Goal: Obtain resource: Download file/media

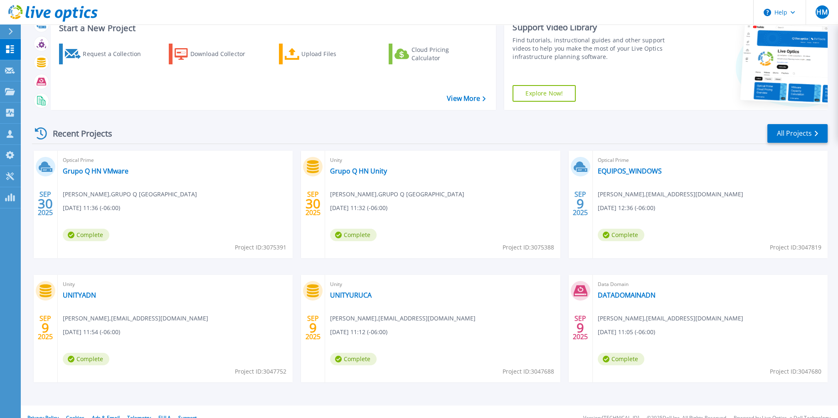
scroll to position [42, 0]
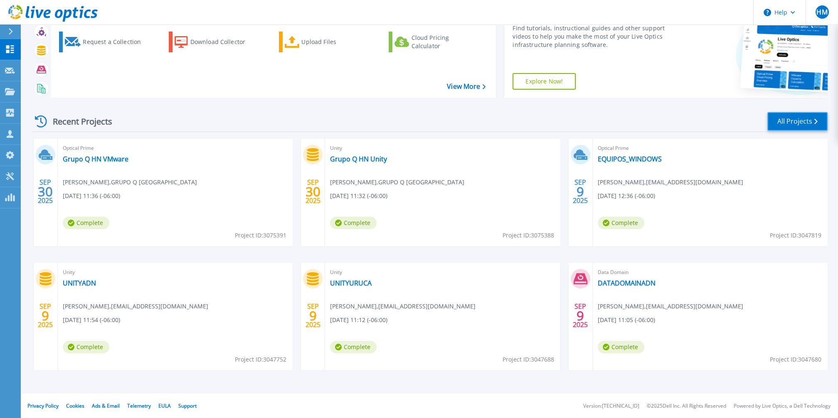
click at [776, 123] on link "All Projects" at bounding box center [797, 121] width 60 height 19
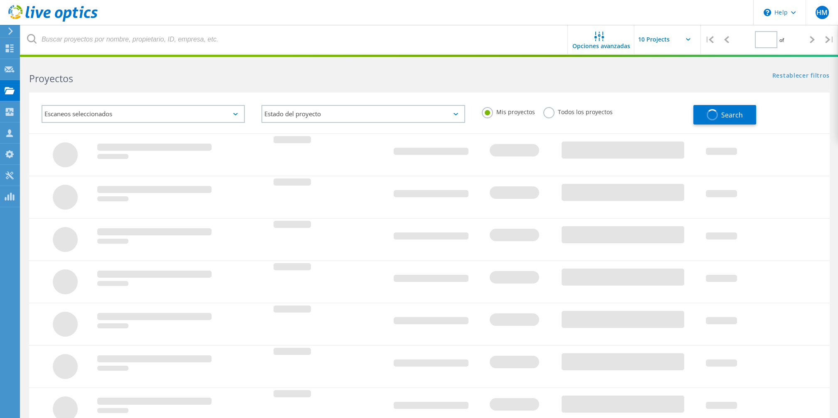
type input "1"
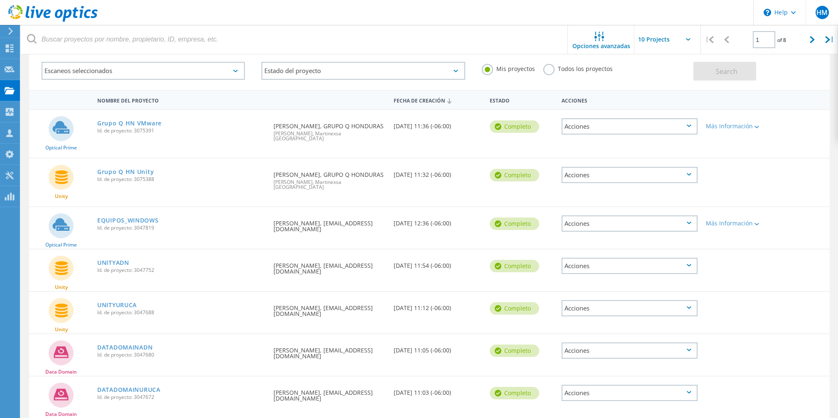
scroll to position [92, 0]
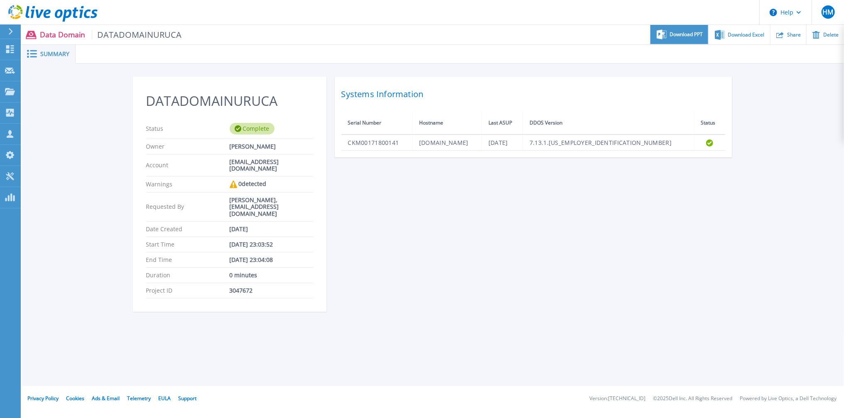
click at [667, 34] on div "Download PPT" at bounding box center [680, 35] width 58 height 20
drag, startPoint x: 706, startPoint y: 293, endPoint x: 715, endPoint y: 259, distance: 34.8
click at [706, 293] on div "DATADOMAINURUCA Status Complete Owner Eliecer Jimenez Account ejimenezrivera@in…" at bounding box center [433, 199] width 601 height 245
click at [739, 34] on span "Download Excel" at bounding box center [747, 34] width 37 height 5
click at [677, 242] on div "DATADOMAINURUCA Status Complete Owner Eliecer Jimenez Account ejimenezrivera@in…" at bounding box center [433, 199] width 601 height 245
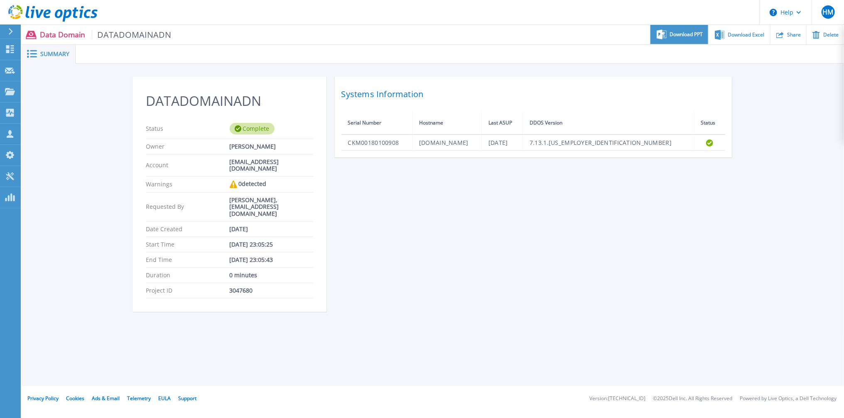
click at [689, 33] on span "Download PPT" at bounding box center [686, 34] width 33 height 5
click at [711, 220] on div "DATADOMAINADN Status Complete Owner Eliecer Jimenez Account ejimenezrivera@ina.…" at bounding box center [433, 199] width 601 height 245
click at [741, 37] on span "Download Excel" at bounding box center [747, 34] width 37 height 5
click at [758, 221] on div "DATADOMAINADN Status Complete Owner Eliecer Jimenez Account ejimenezrivera@ina.…" at bounding box center [433, 199] width 822 height 271
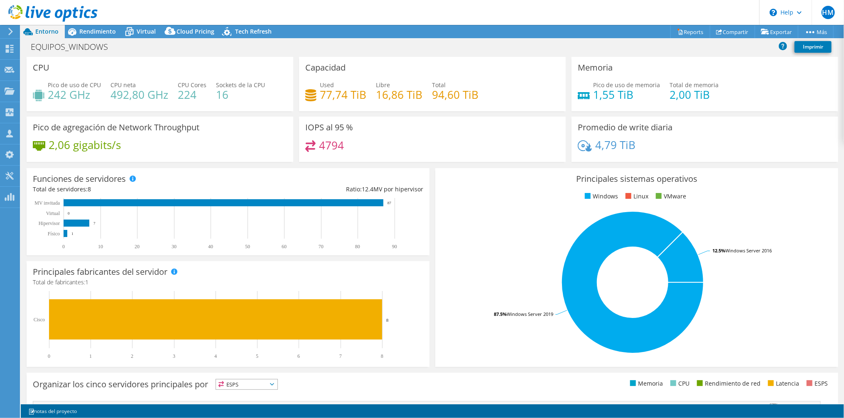
select select "USD"
click at [684, 27] on link "Reports" at bounding box center [691, 31] width 40 height 13
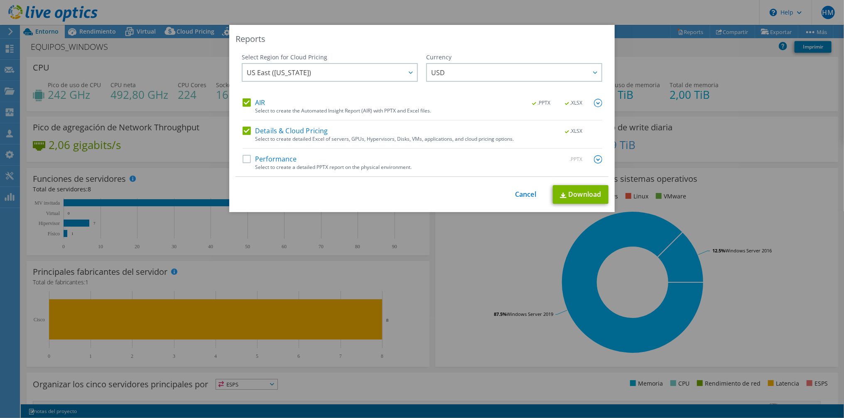
click at [244, 160] on label "Performance" at bounding box center [270, 159] width 54 height 8
click at [0, 0] on input "Performance" at bounding box center [0, 0] width 0 height 0
click at [570, 191] on link "Download" at bounding box center [581, 195] width 56 height 19
click at [519, 198] on link "Cancel" at bounding box center [525, 195] width 21 height 8
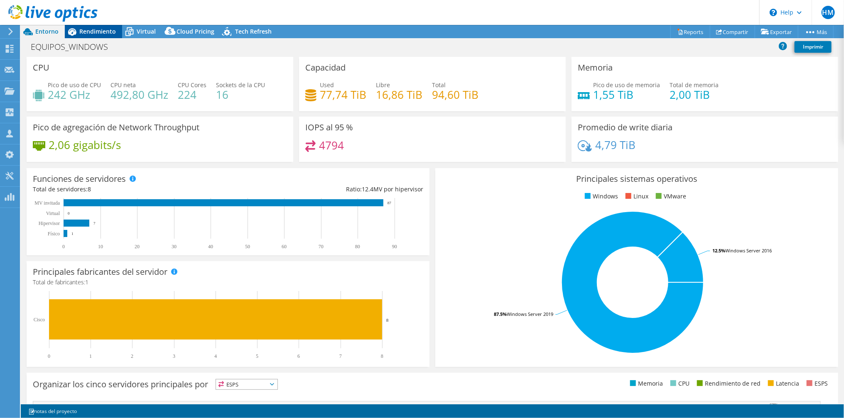
click at [86, 38] on div "Rendimiento" at bounding box center [93, 31] width 57 height 13
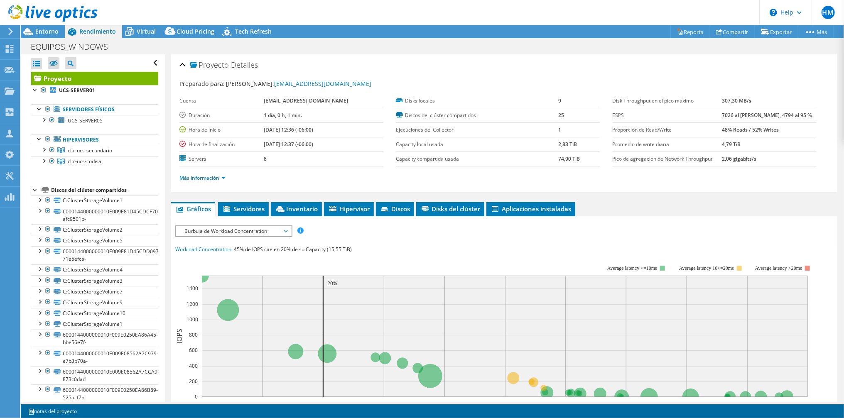
click at [224, 228] on span "Burbuja de Workload Concentration" at bounding box center [233, 231] width 107 height 10
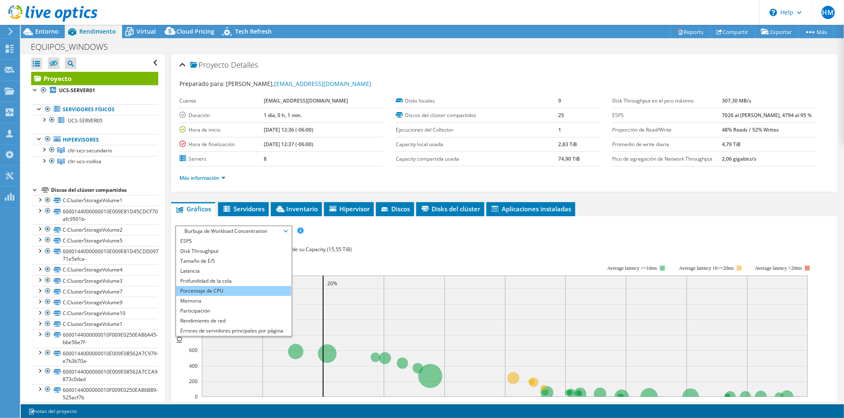
click at [214, 293] on li "Porcentaje de CPU" at bounding box center [233, 291] width 115 height 10
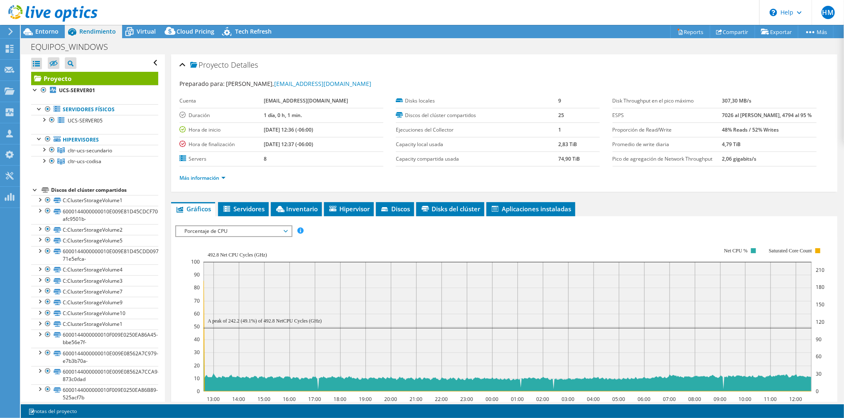
scroll to position [46, 0]
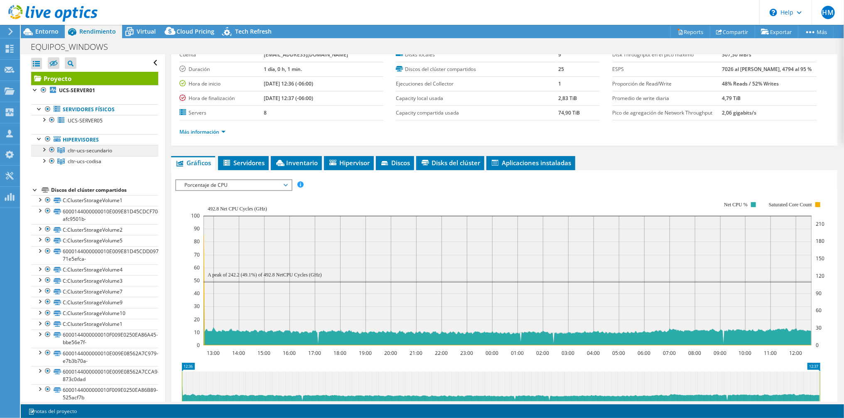
click at [86, 151] on span "cltr-ucs-secundario" at bounding box center [90, 150] width 44 height 7
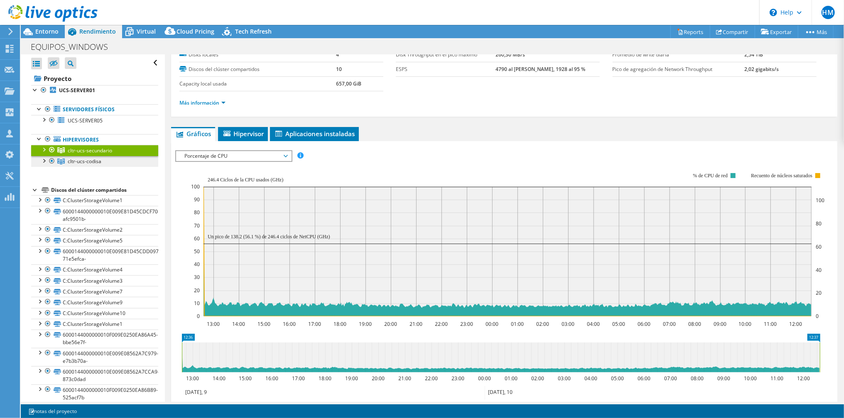
click at [83, 160] on span "cltr-ucs-codisa" at bounding box center [85, 161] width 34 height 7
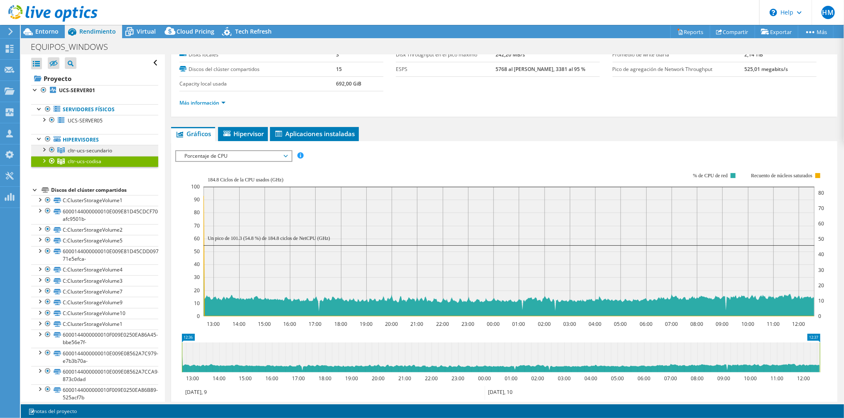
click at [86, 149] on span "cltr-ucs-secundario" at bounding box center [90, 150] width 44 height 7
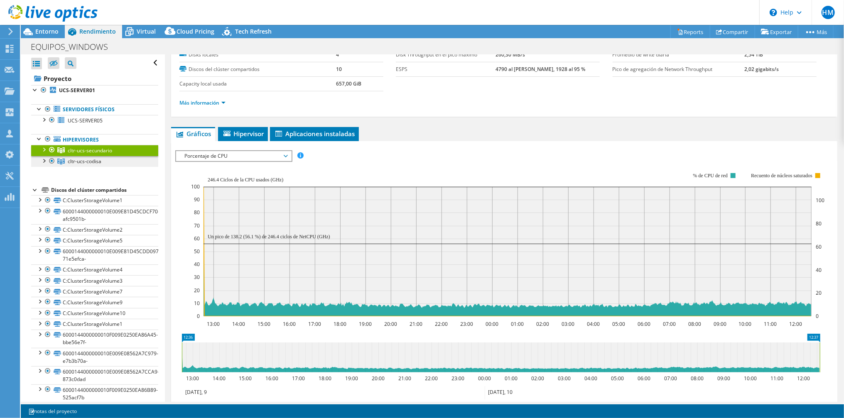
click at [82, 162] on span "cltr-ucs-codisa" at bounding box center [85, 161] width 34 height 7
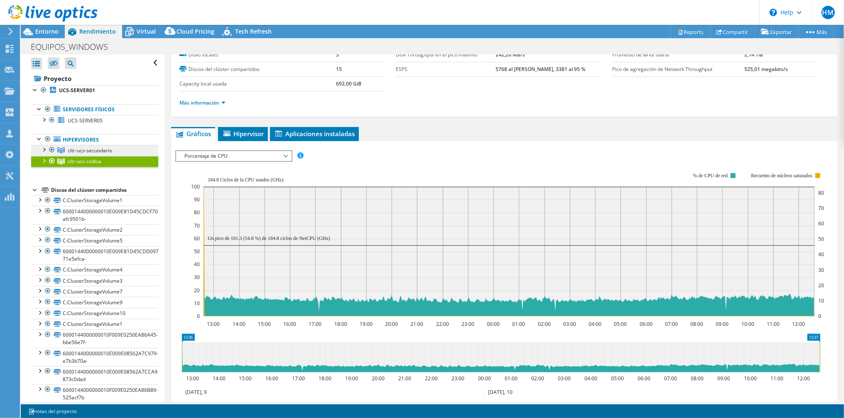
click at [96, 148] on span "cltr-ucs-secundario" at bounding box center [90, 150] width 44 height 7
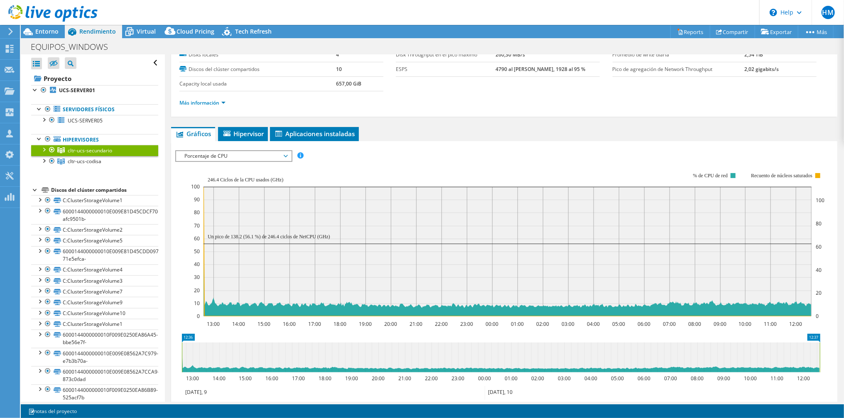
click at [210, 151] on span "Porcentaje de CPU" at bounding box center [233, 156] width 107 height 10
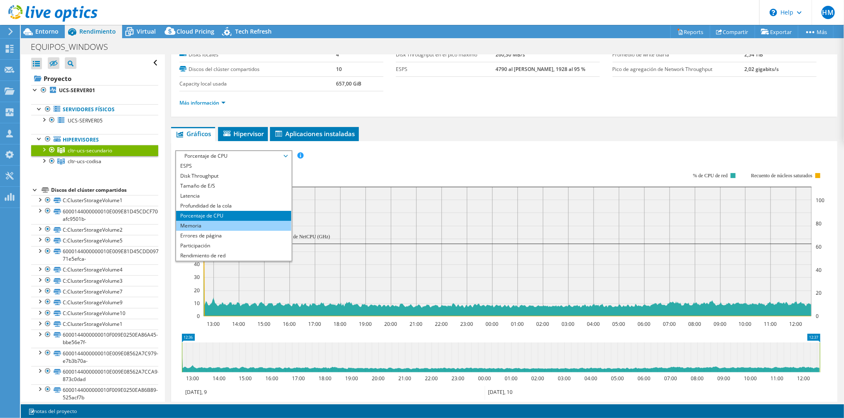
click at [203, 226] on li "Memoria" at bounding box center [233, 226] width 115 height 10
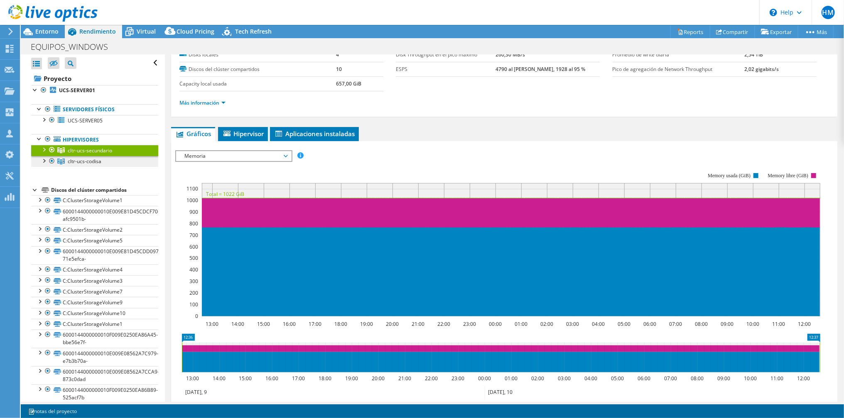
click at [71, 159] on span "cltr-ucs-codisa" at bounding box center [85, 161] width 34 height 7
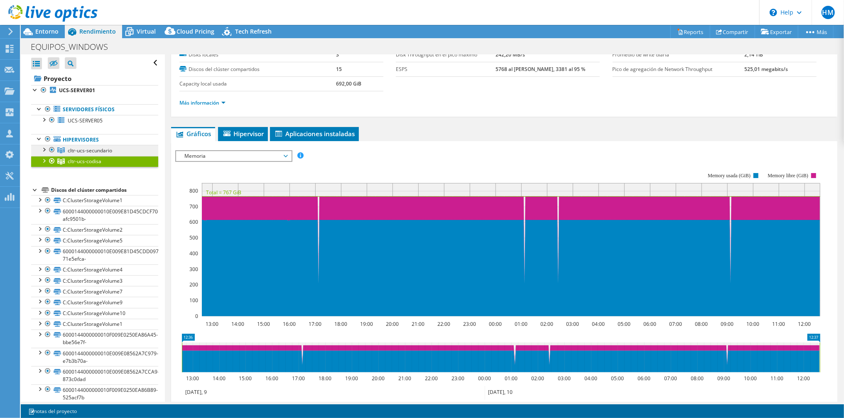
click at [82, 147] on span "cltr-ucs-secundario" at bounding box center [90, 150] width 44 height 7
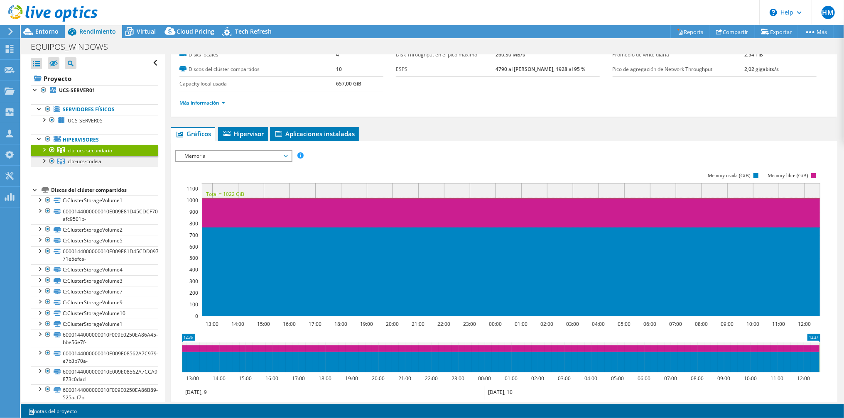
click at [93, 163] on span "cltr-ucs-codisa" at bounding box center [85, 161] width 34 height 7
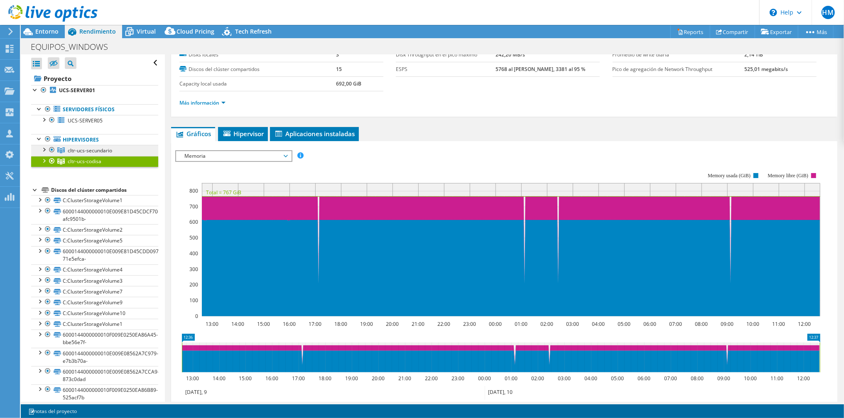
click at [100, 149] on span "cltr-ucs-secundario" at bounding box center [90, 150] width 44 height 7
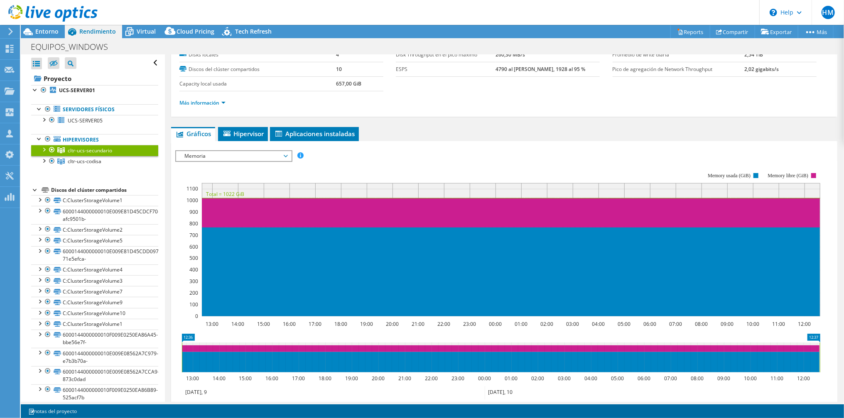
click at [217, 151] on span "Memoria" at bounding box center [233, 156] width 107 height 10
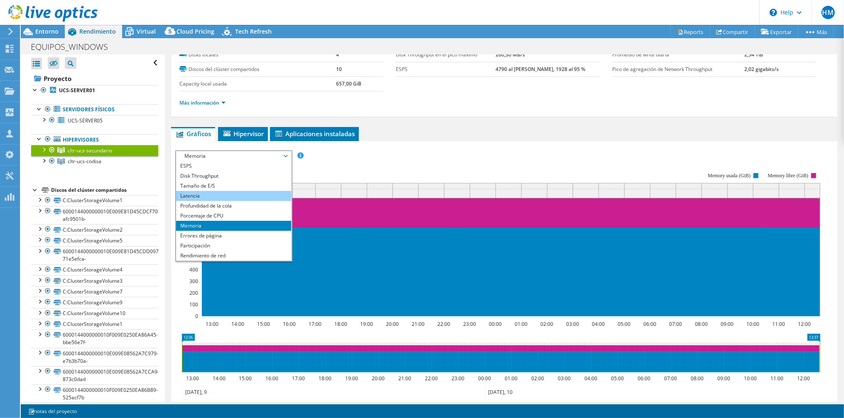
click at [222, 194] on li "Latencia" at bounding box center [233, 196] width 115 height 10
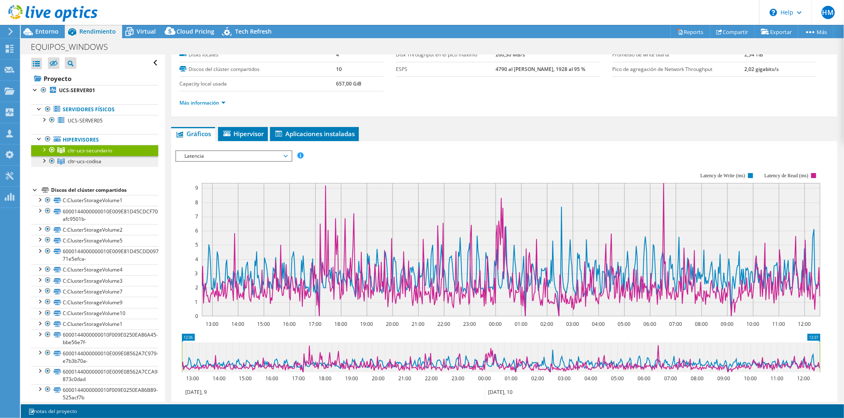
click at [91, 160] on span "cltr-ucs-codisa" at bounding box center [85, 161] width 34 height 7
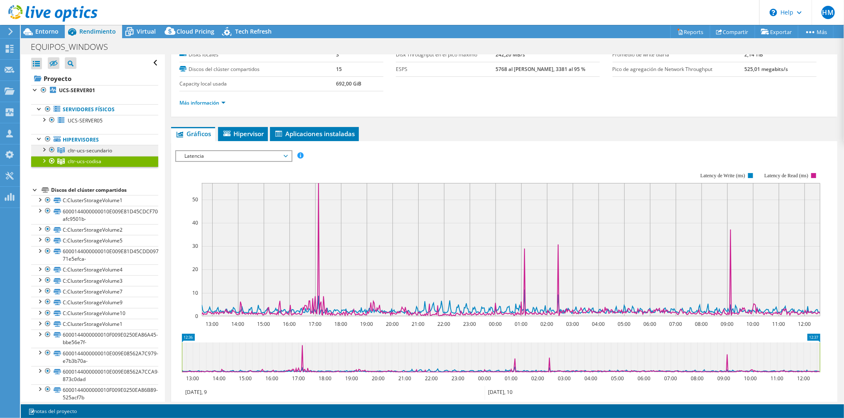
click at [97, 149] on span "cltr-ucs-secundario" at bounding box center [90, 150] width 44 height 7
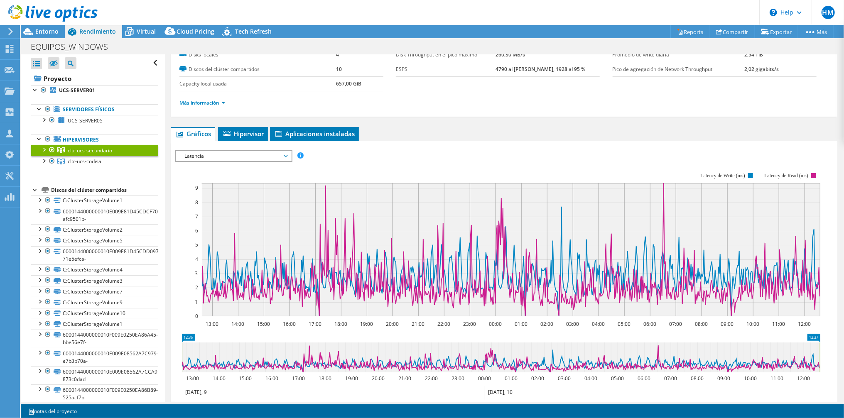
click at [222, 156] on span "Latencia" at bounding box center [233, 156] width 107 height 10
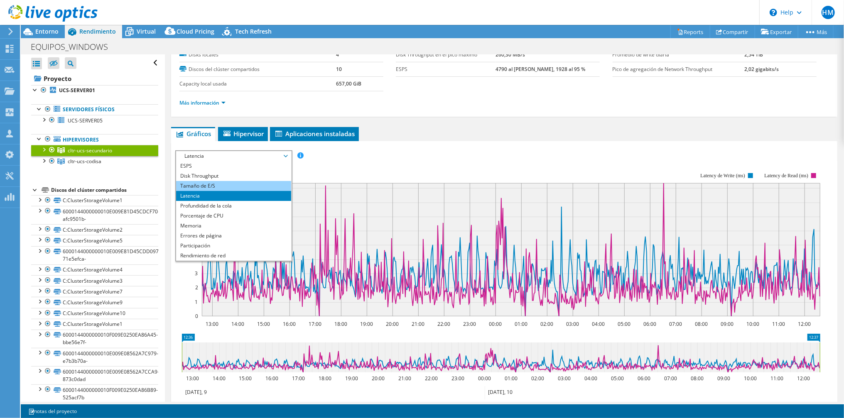
click at [226, 181] on li "Tamaño de E/S" at bounding box center [233, 186] width 115 height 10
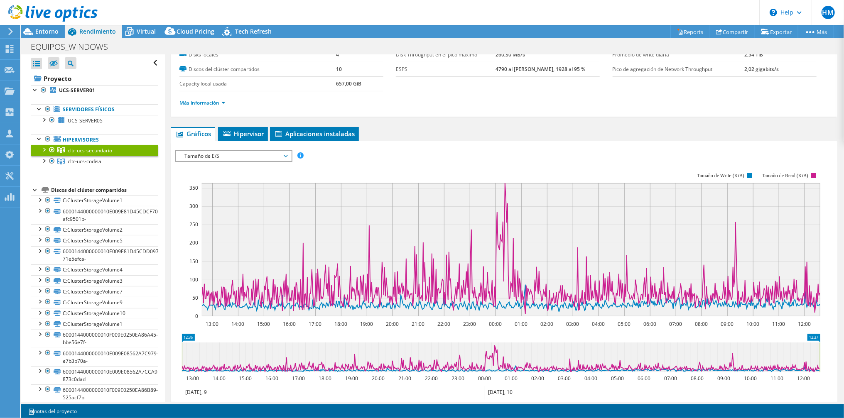
click at [227, 156] on span "Tamaño de E/S" at bounding box center [233, 156] width 107 height 10
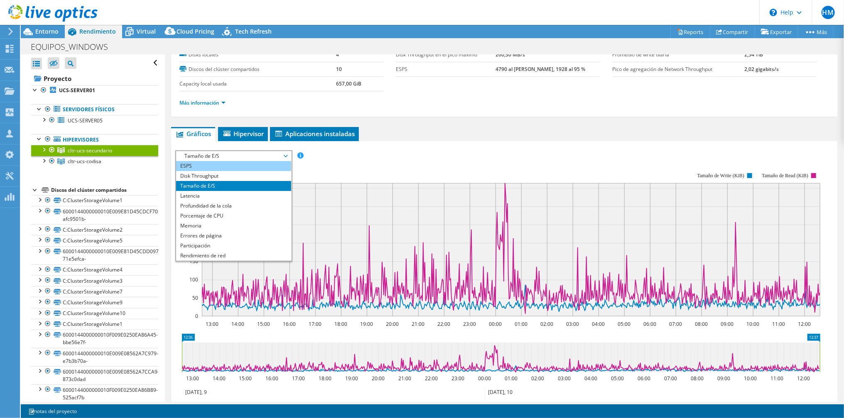
click at [236, 167] on li "ESPS" at bounding box center [233, 166] width 115 height 10
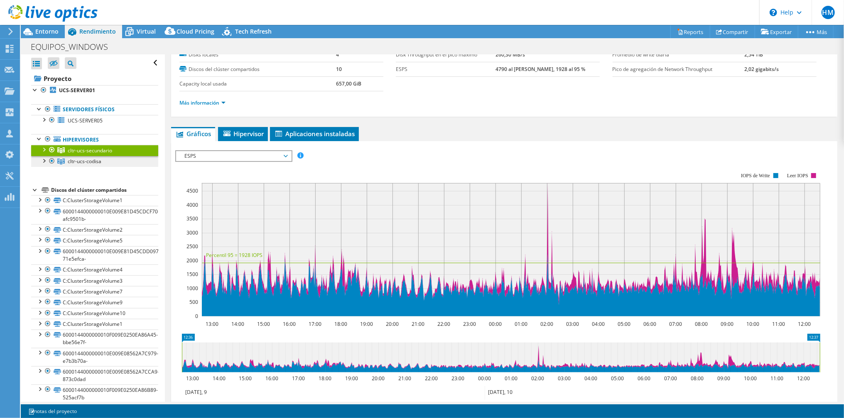
click at [98, 162] on span "cltr-ucs-codisa" at bounding box center [85, 161] width 34 height 7
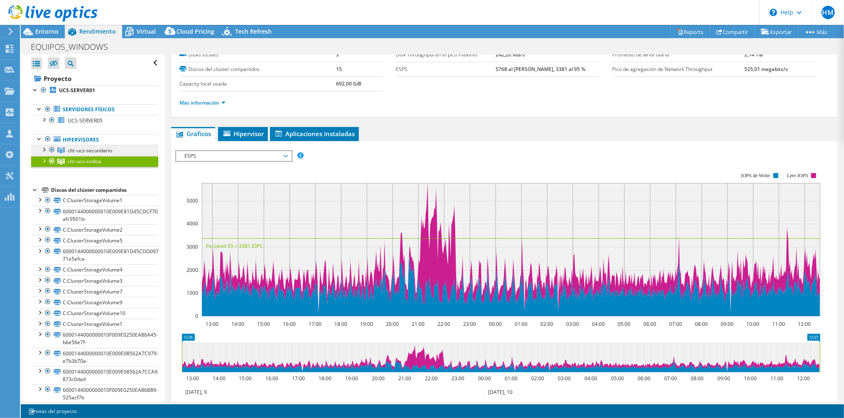
click at [103, 147] on span "cltr-ucs-secundario" at bounding box center [90, 150] width 44 height 7
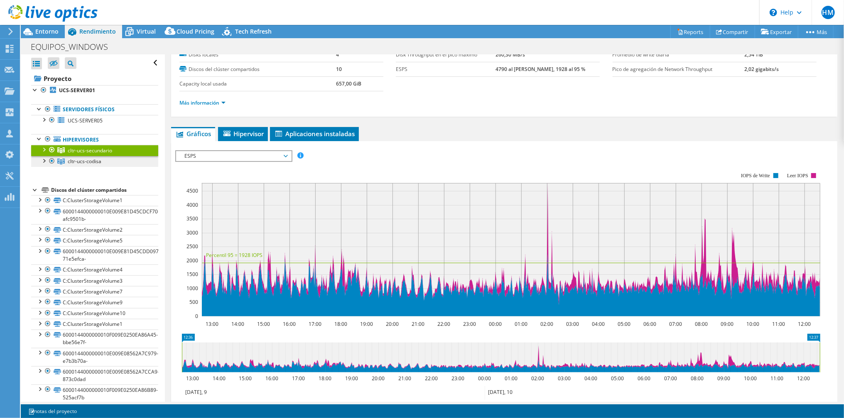
click at [103, 157] on link "cltr-ucs-codisa" at bounding box center [94, 161] width 127 height 11
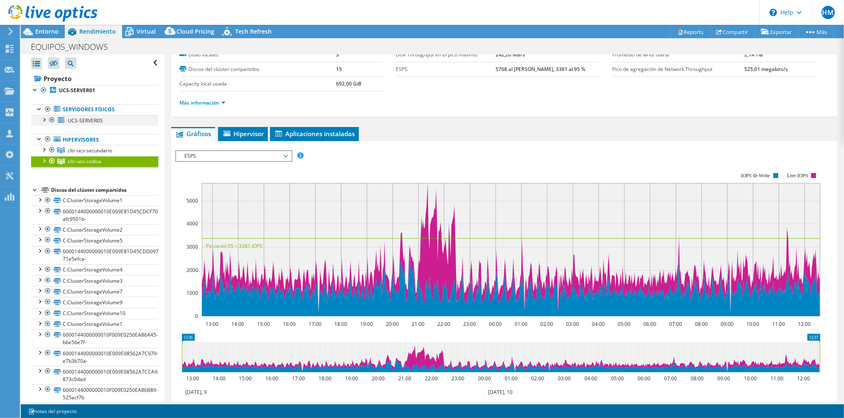
click at [45, 118] on div at bounding box center [43, 119] width 8 height 8
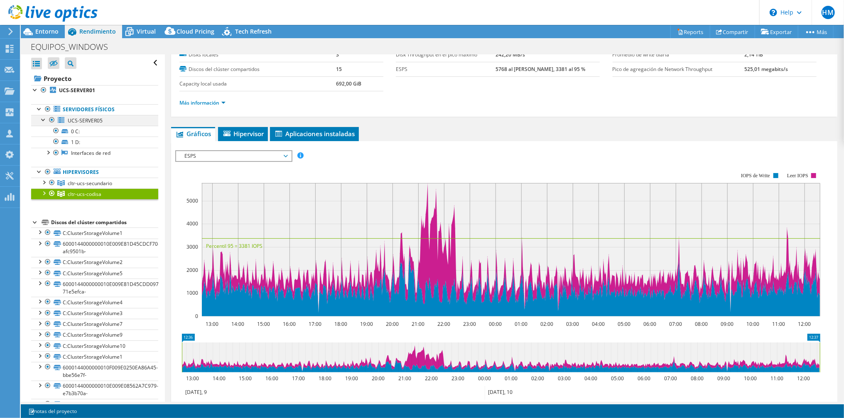
click at [45, 118] on div at bounding box center [43, 119] width 8 height 8
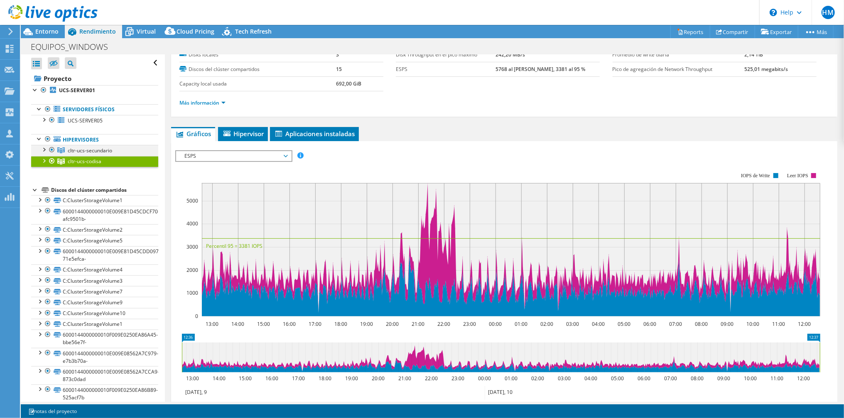
click at [43, 148] on div at bounding box center [43, 149] width 8 height 8
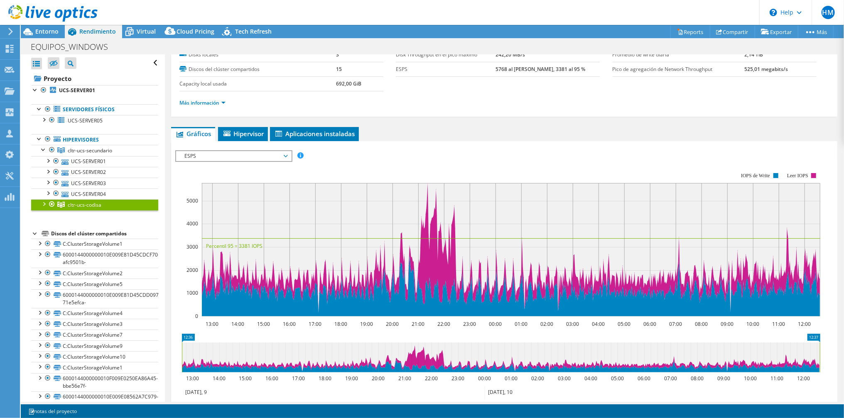
click at [44, 202] on div at bounding box center [43, 203] width 8 height 8
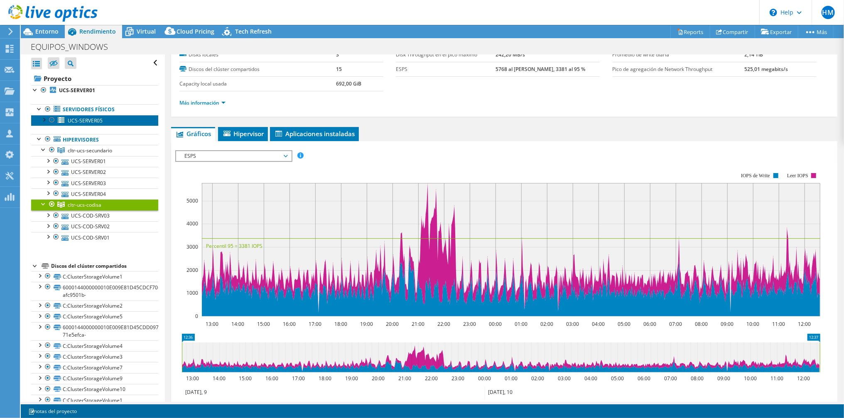
click at [80, 118] on span "UCS-SERVER05" at bounding box center [85, 120] width 35 height 7
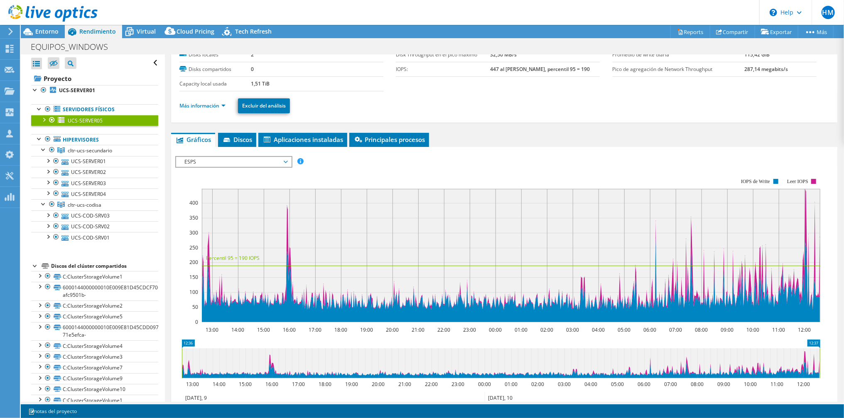
scroll to position [0, 0]
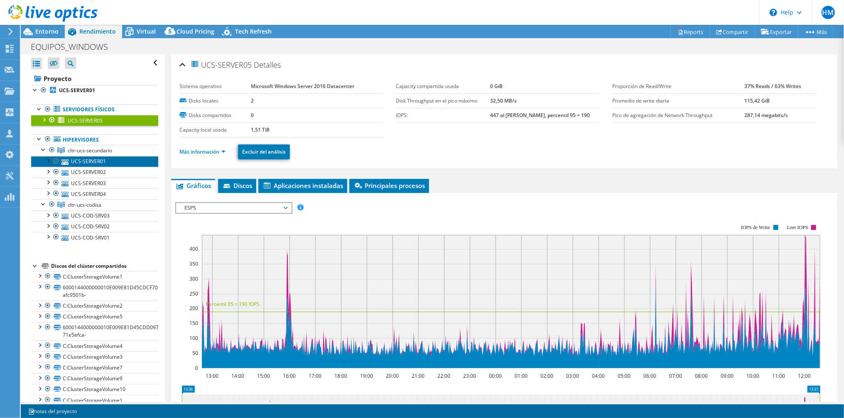
click at [94, 162] on link "UCS-SERVER01" at bounding box center [94, 161] width 127 height 11
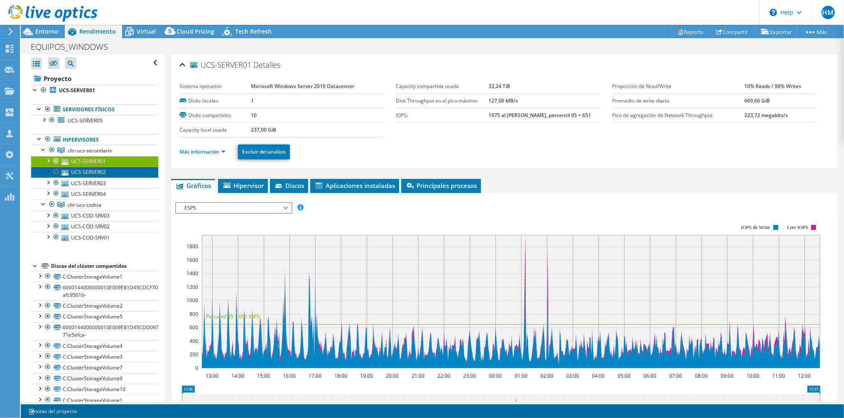
click at [91, 172] on link "UCS-SERVER02" at bounding box center [94, 172] width 127 height 11
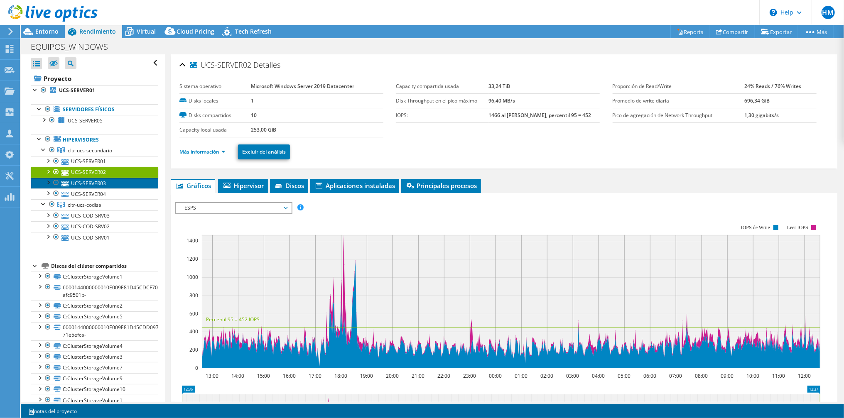
click at [93, 185] on link "UCS-SERVER03" at bounding box center [94, 183] width 127 height 11
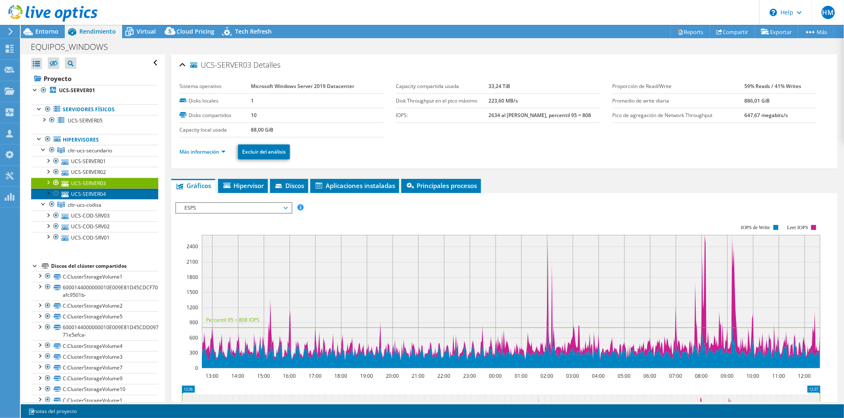
click at [91, 195] on link "UCS-SERVER04" at bounding box center [94, 194] width 127 height 11
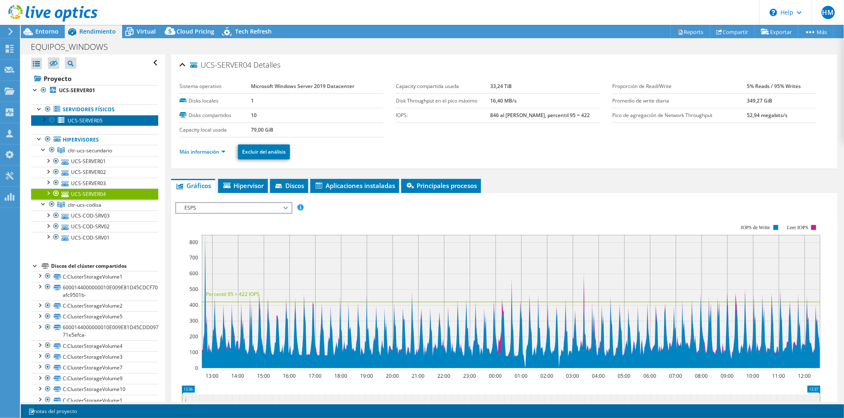
click at [89, 120] on span "UCS-SERVER05" at bounding box center [85, 120] width 35 height 7
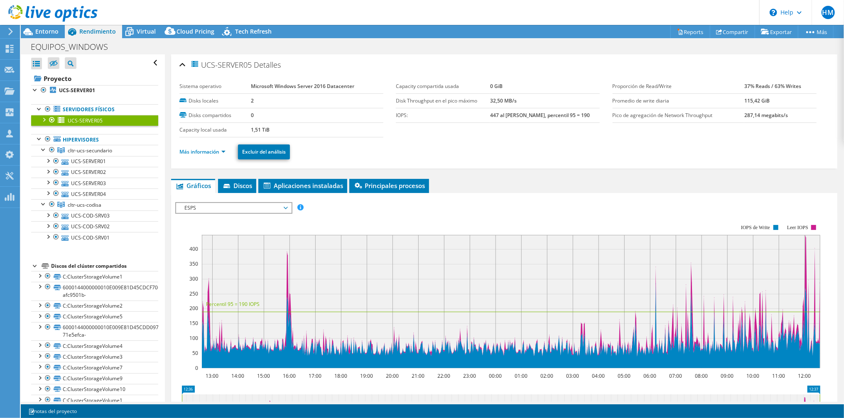
click at [199, 205] on span "ESPS" at bounding box center [233, 208] width 107 height 10
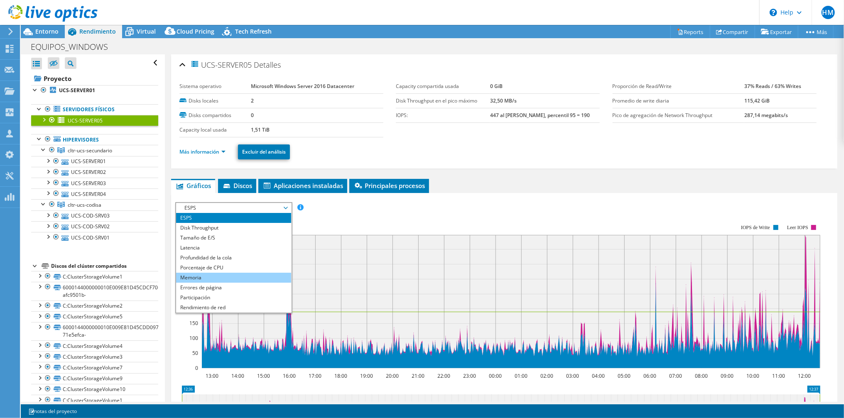
click at [206, 273] on li "Memoria" at bounding box center [233, 278] width 115 height 10
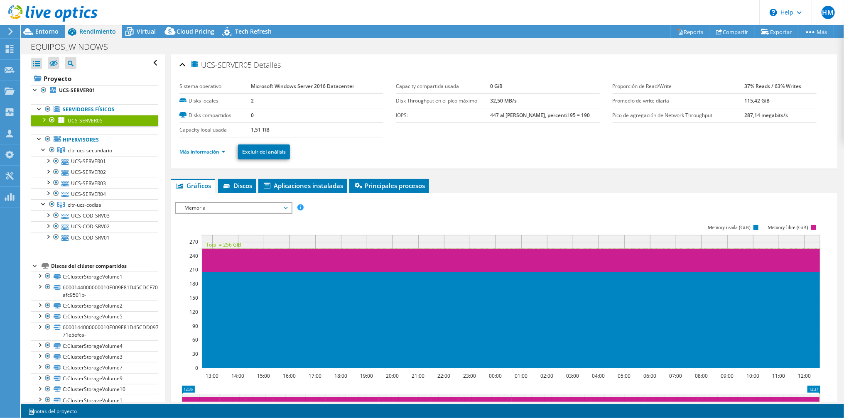
click at [209, 207] on span "Memoria" at bounding box center [233, 208] width 107 height 10
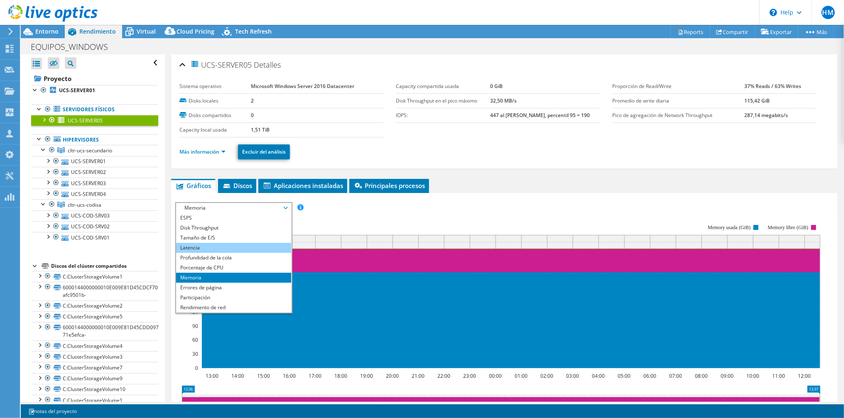
click at [204, 250] on li "Latencia" at bounding box center [233, 248] width 115 height 10
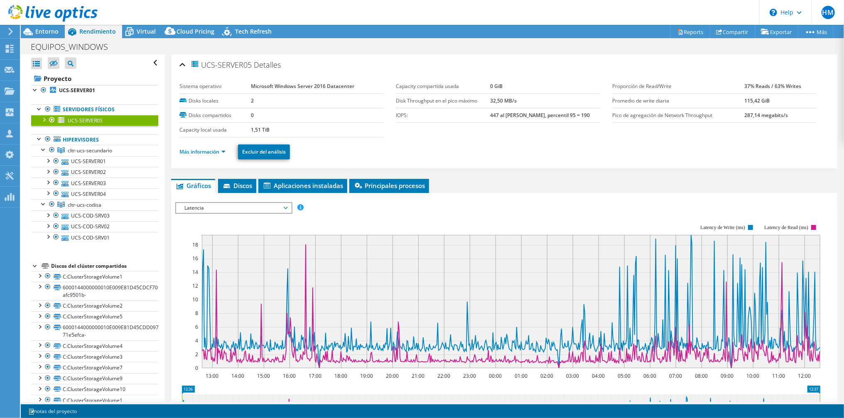
click at [214, 205] on span "Latencia" at bounding box center [233, 208] width 107 height 10
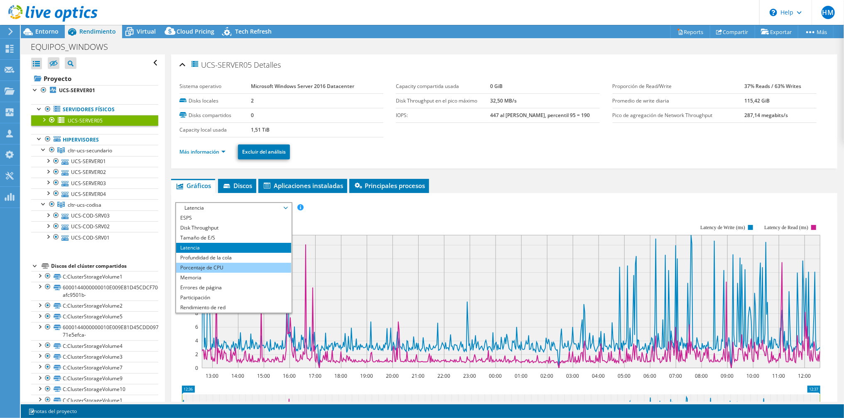
click at [215, 269] on li "Porcentaje de CPU" at bounding box center [233, 268] width 115 height 10
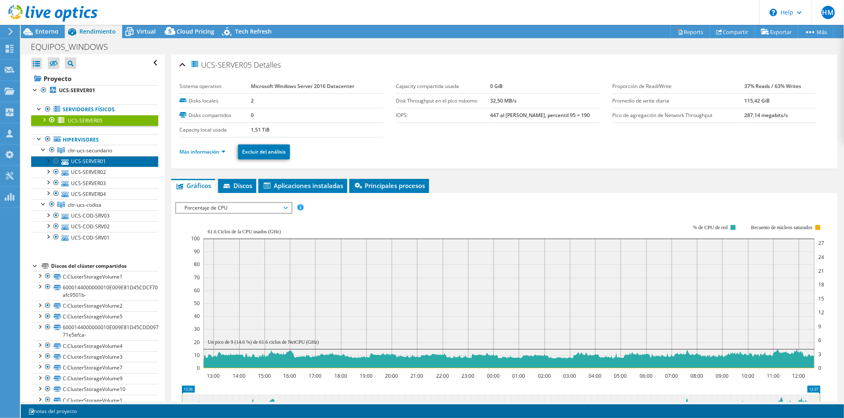
click at [81, 158] on link "UCS-SERVER01" at bounding box center [94, 161] width 127 height 11
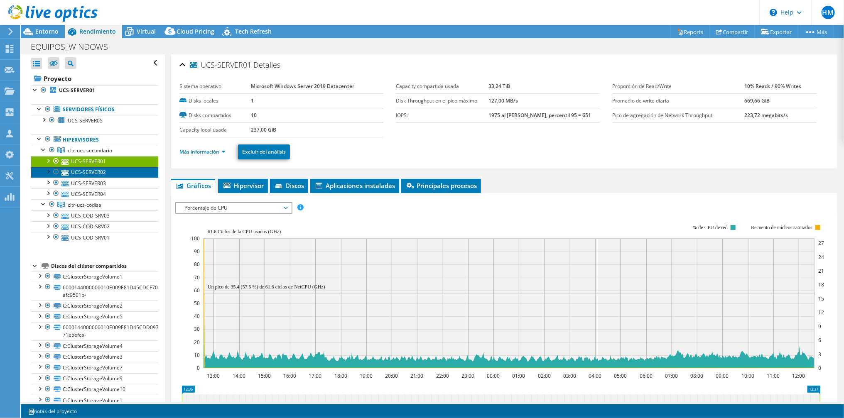
click at [85, 173] on link "UCS-SERVER02" at bounding box center [94, 172] width 127 height 11
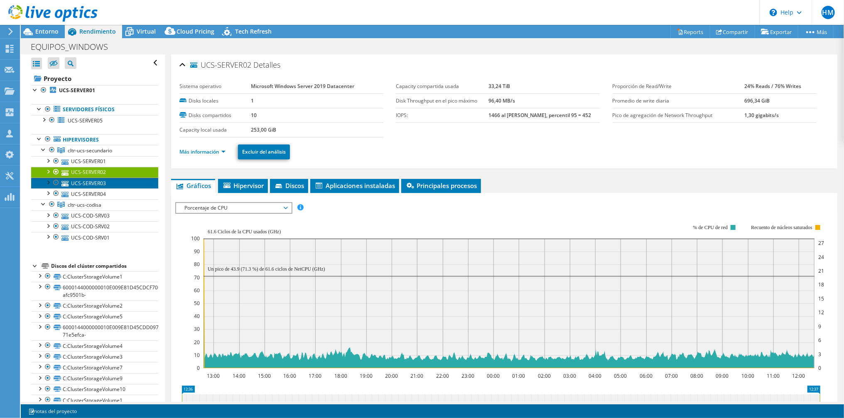
click at [84, 183] on link "UCS-SERVER03" at bounding box center [94, 183] width 127 height 11
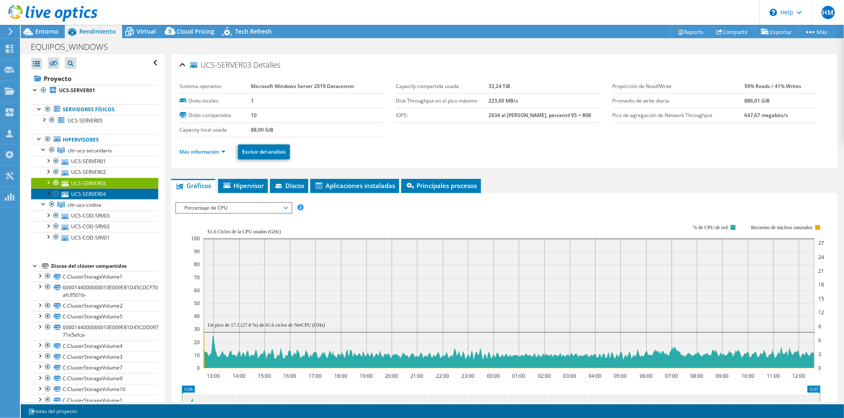
click at [81, 192] on link "UCS-SERVER04" at bounding box center [94, 194] width 127 height 11
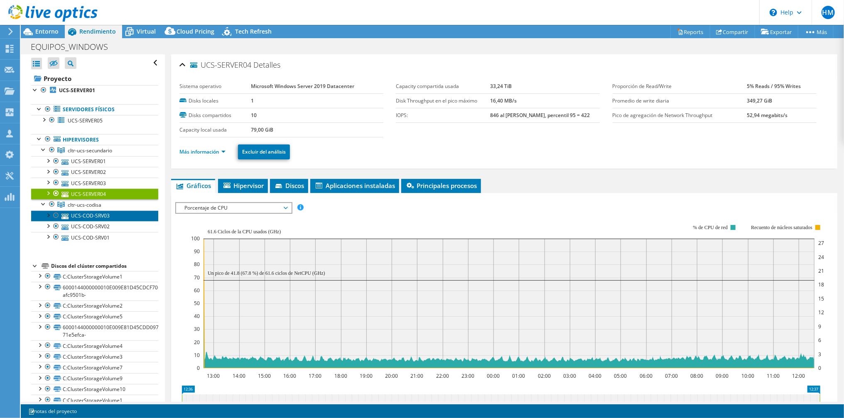
click at [76, 213] on link "UCS-COD-SRV03" at bounding box center [94, 216] width 127 height 11
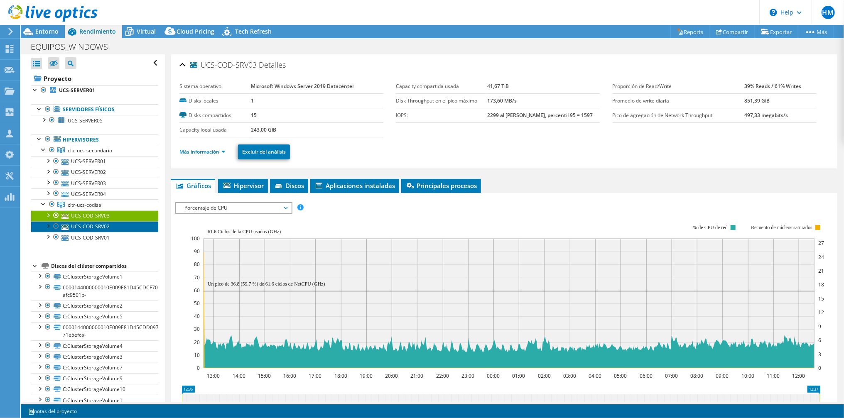
click at [79, 229] on link "UCS-COD-SRV02" at bounding box center [94, 227] width 127 height 11
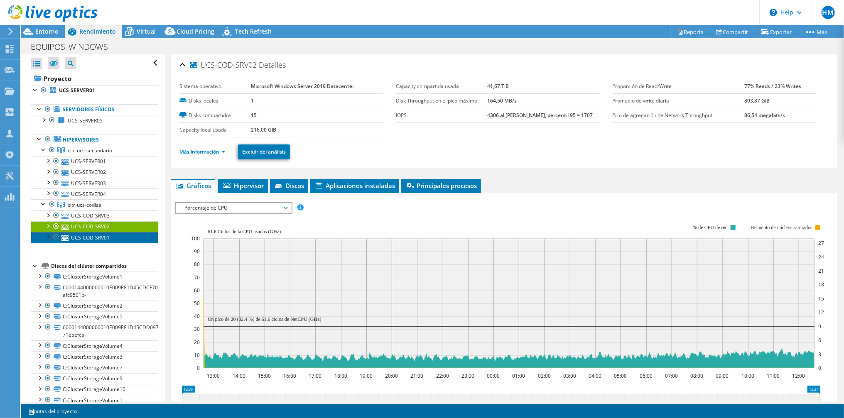
click at [77, 234] on link "UCS-COD-SRV01" at bounding box center [94, 237] width 127 height 11
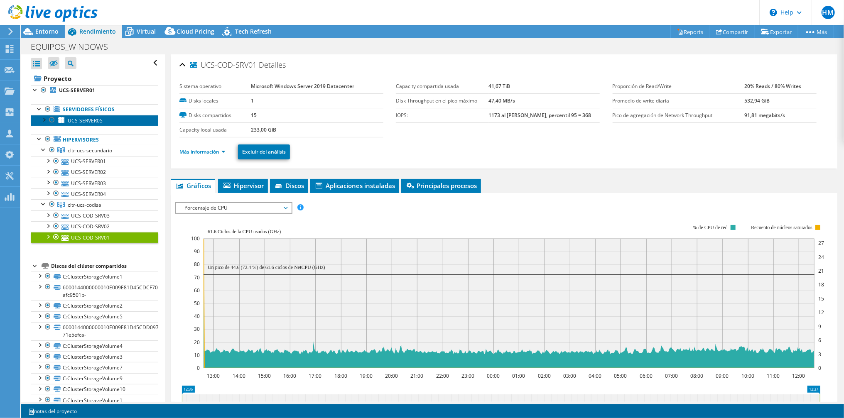
click at [91, 117] on span "UCS-SERVER05" at bounding box center [85, 120] width 35 height 7
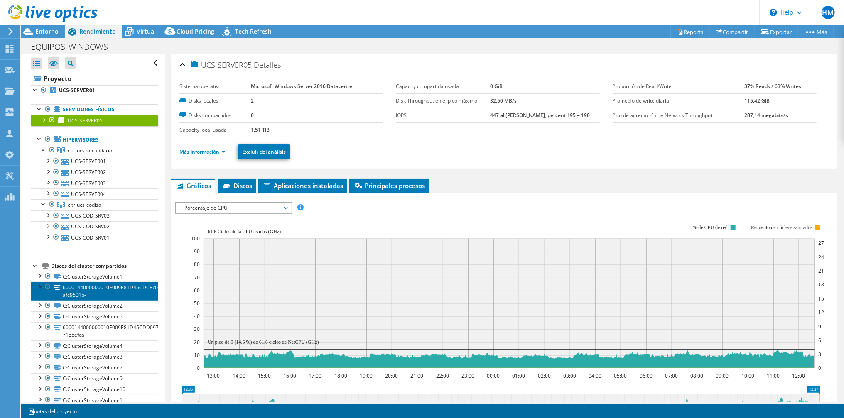
click at [83, 289] on link "6000144000000010E009E81D45CDCF70-afc9501b-" at bounding box center [94, 291] width 127 height 18
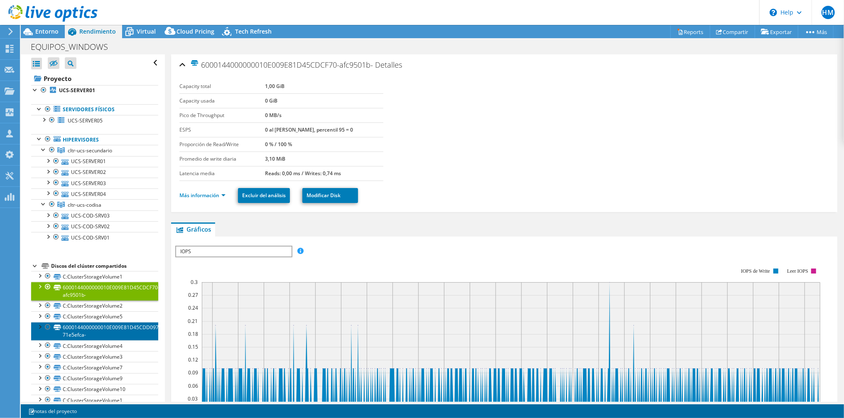
click at [84, 330] on link "6000144000000010E009E81D45CDD097-71e5efca-" at bounding box center [94, 331] width 127 height 18
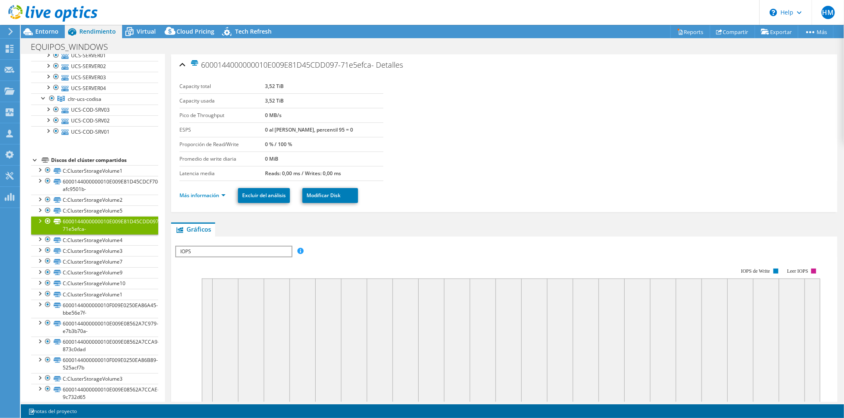
scroll to position [138, 0]
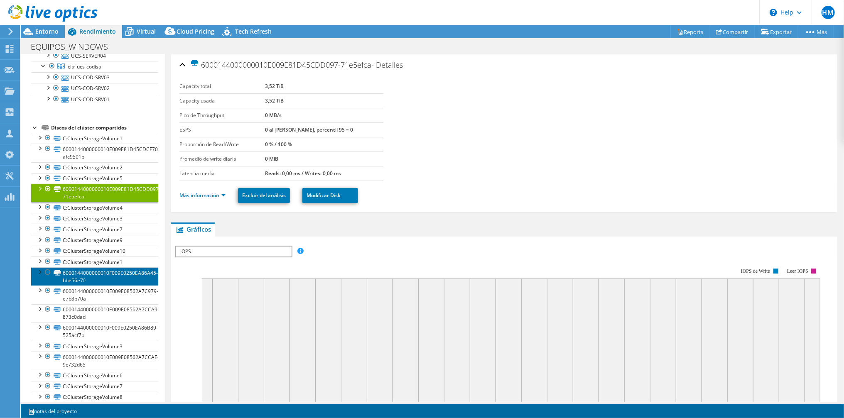
click at [93, 276] on link "6000144000000010F009E0250EA86A45-bbe56e7f-" at bounding box center [94, 277] width 127 height 18
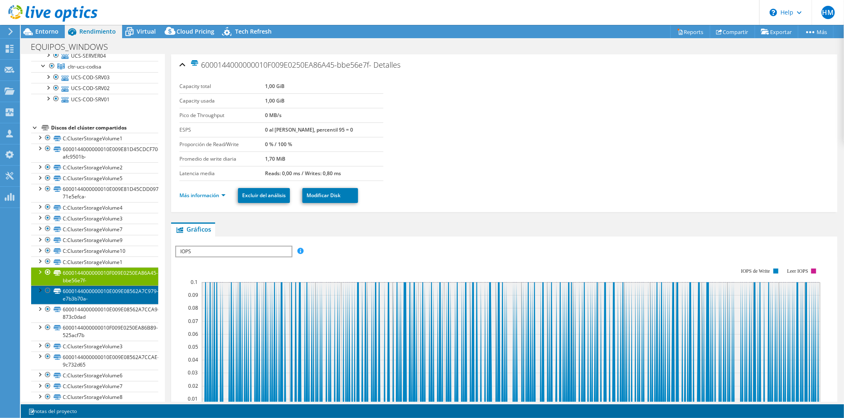
click at [92, 289] on link "6000144000000010E009E08562A7C979-e7b3b70a-" at bounding box center [94, 295] width 127 height 18
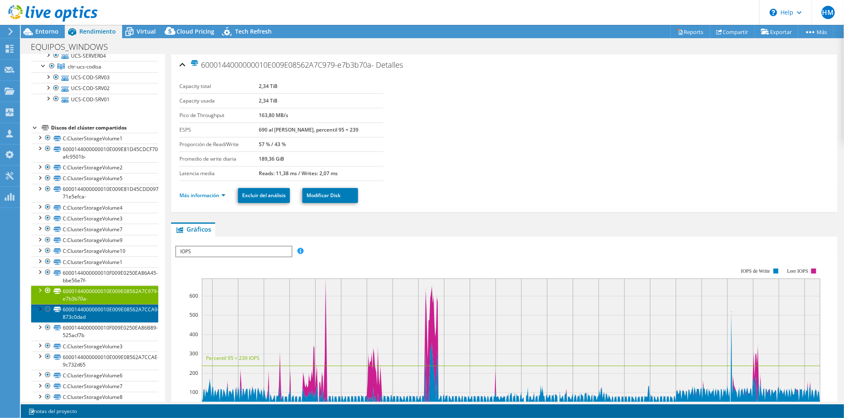
click at [90, 314] on link "6000144000000010E009E08562A7CCA9-873c0dad" at bounding box center [94, 314] width 127 height 18
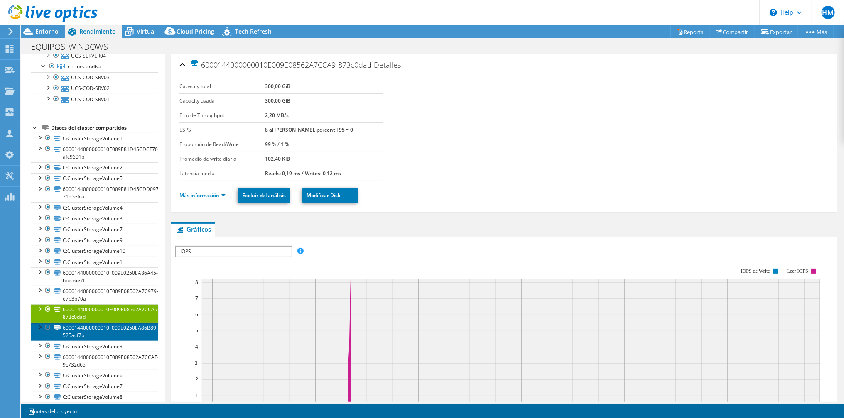
click at [89, 323] on link "6000144000000010F009E0250EA86B89-525acf7b" at bounding box center [94, 332] width 127 height 18
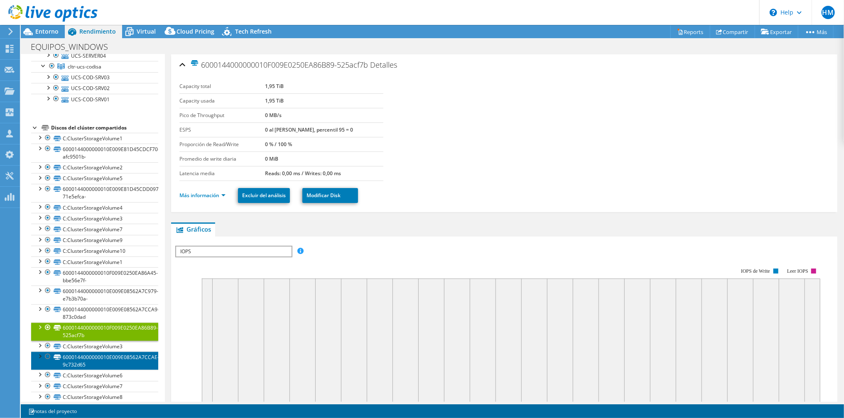
click at [79, 357] on link "6000144000000010E009E08562A7CCAE-9c732d65" at bounding box center [94, 361] width 127 height 18
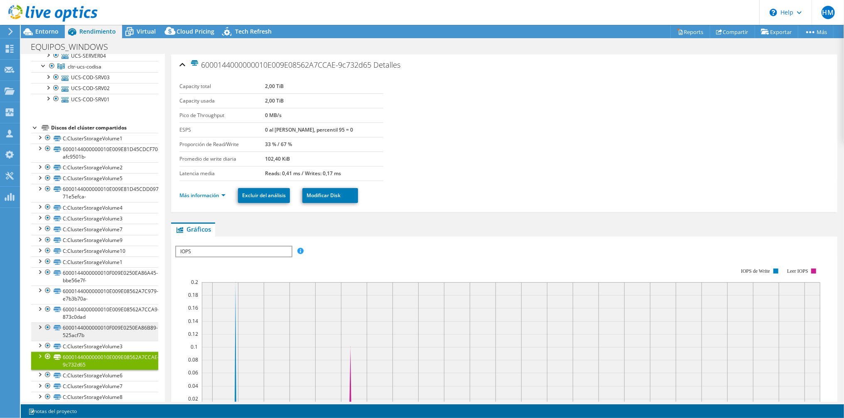
scroll to position [212, 0]
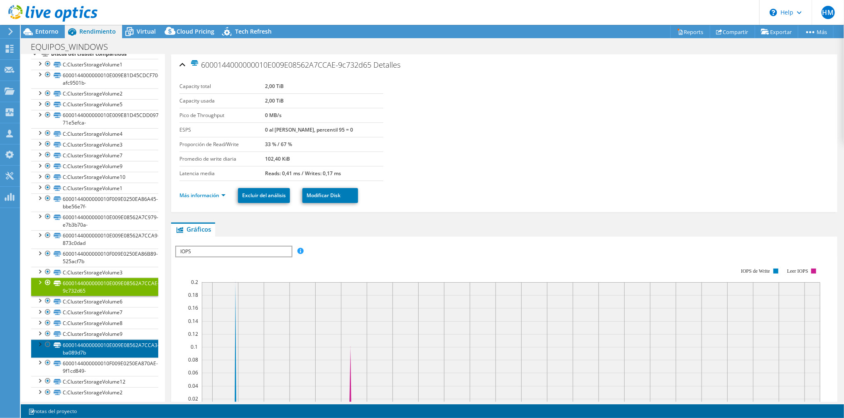
click at [82, 343] on link "6000144000000010E009E08562A7CCA3-ba089d7b" at bounding box center [94, 349] width 127 height 18
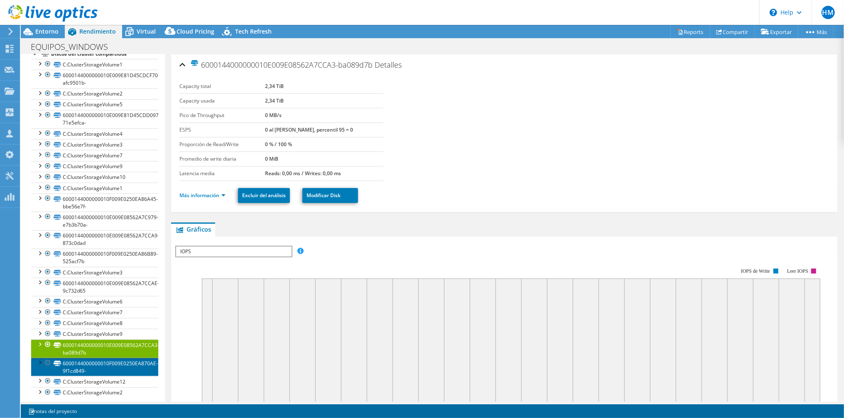
click at [83, 360] on link "6000144000000010F009E0250EA870AE-9f1cd849-" at bounding box center [94, 367] width 127 height 18
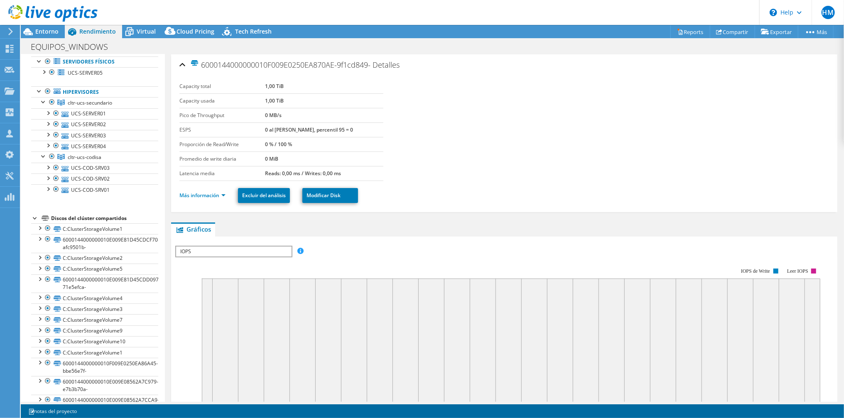
scroll to position [0, 0]
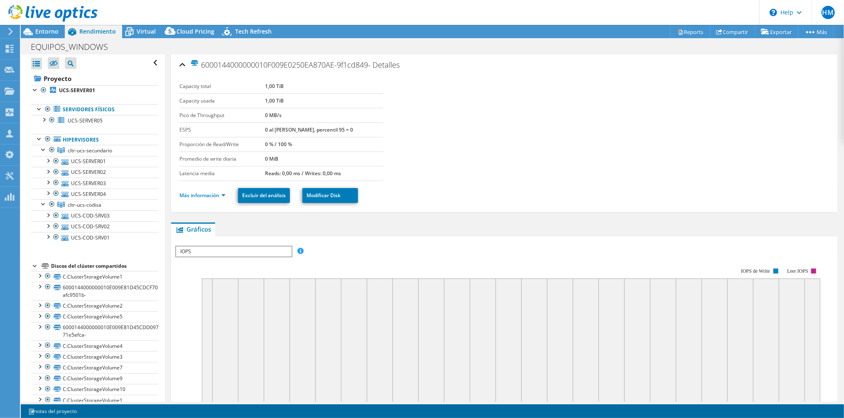
click at [34, 263] on div at bounding box center [35, 265] width 8 height 8
